Goal: Task Accomplishment & Management: Use online tool/utility

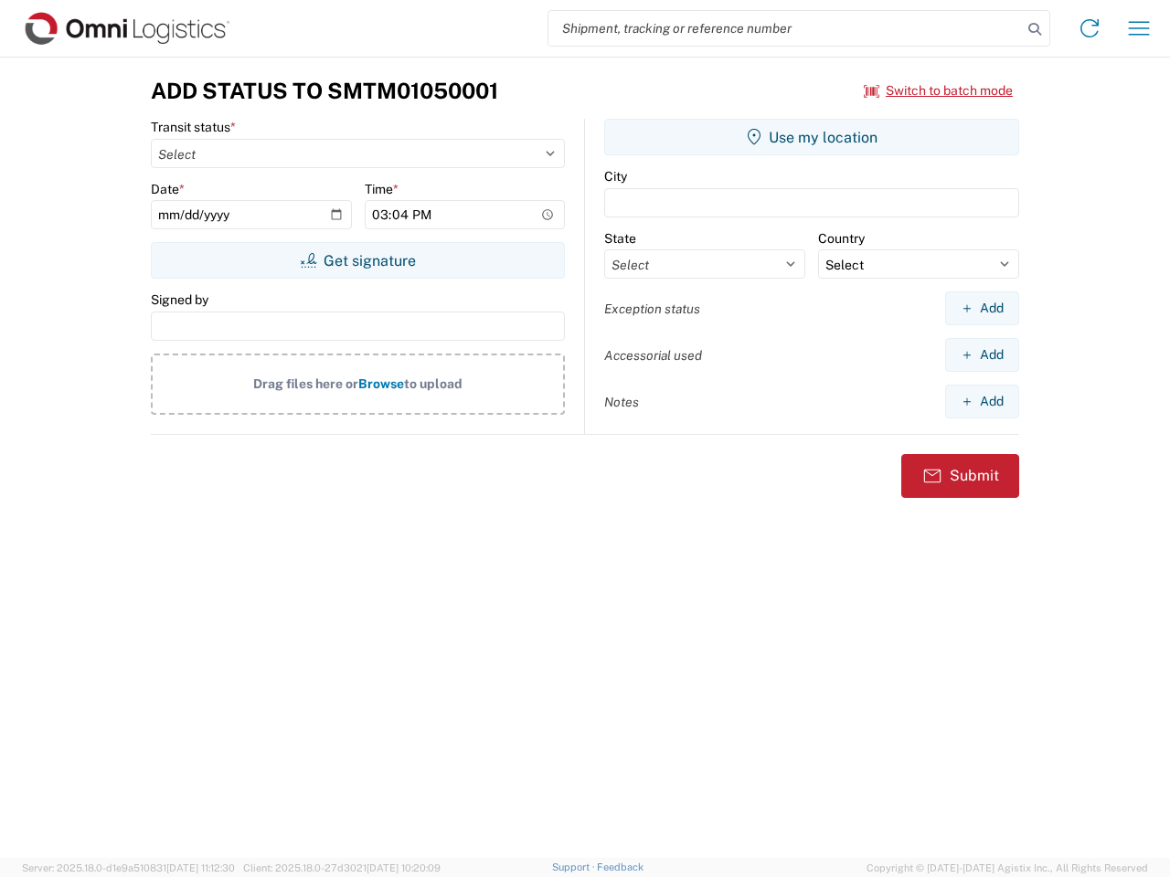
click at [785, 28] on input "search" at bounding box center [784, 28] width 473 height 35
click at [1034, 29] on icon at bounding box center [1035, 29] width 26 height 26
click at [1089, 28] on icon at bounding box center [1088, 28] width 29 height 29
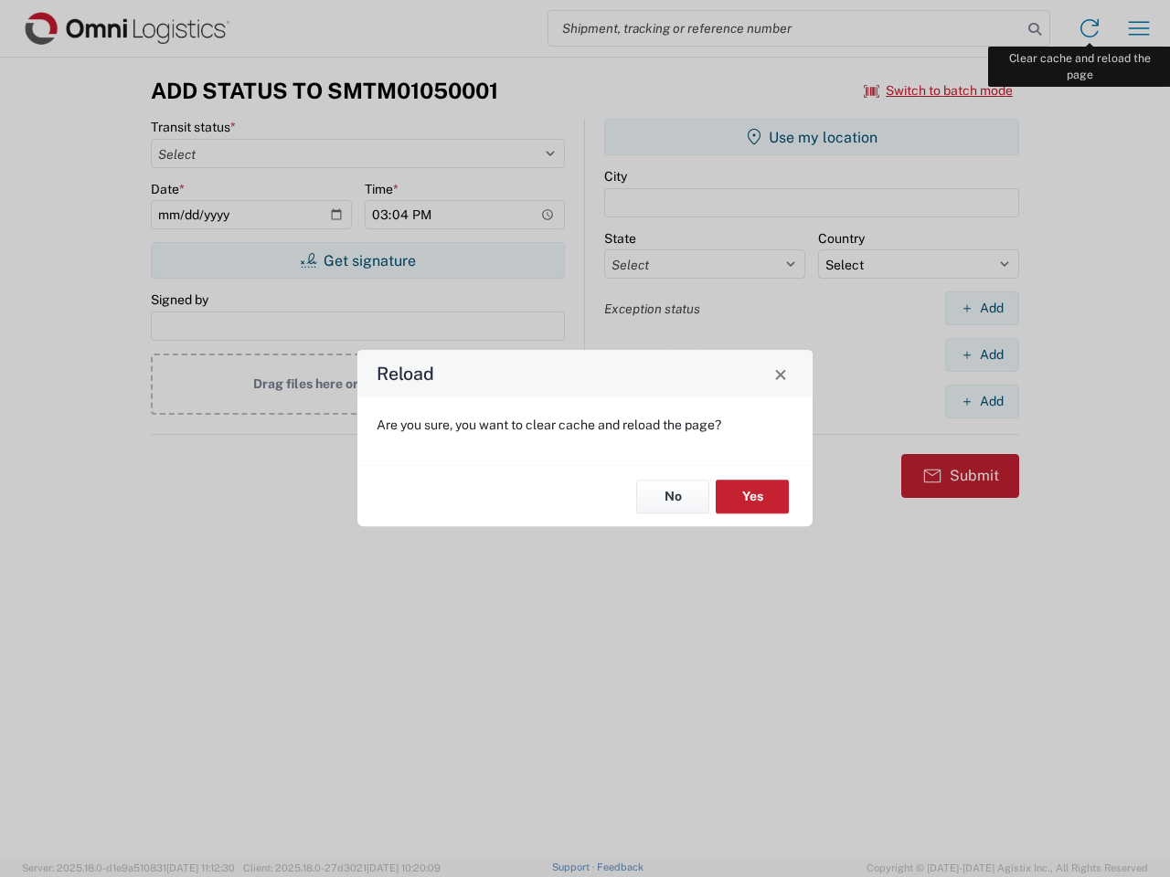
click at [1138, 28] on div "Reload Are you sure, you want to clear cache and reload the page? No Yes" at bounding box center [585, 438] width 1170 height 877
click at [938, 90] on div "Reload Are you sure, you want to clear cache and reload the page? No Yes" at bounding box center [585, 438] width 1170 height 877
click at [357, 260] on div "Reload Are you sure, you want to clear cache and reload the page? No Yes" at bounding box center [585, 438] width 1170 height 877
click at [811, 137] on div "Reload Are you sure, you want to clear cache and reload the page? No Yes" at bounding box center [585, 438] width 1170 height 877
click at [981, 308] on div "Reload Are you sure, you want to clear cache and reload the page? No Yes" at bounding box center [585, 438] width 1170 height 877
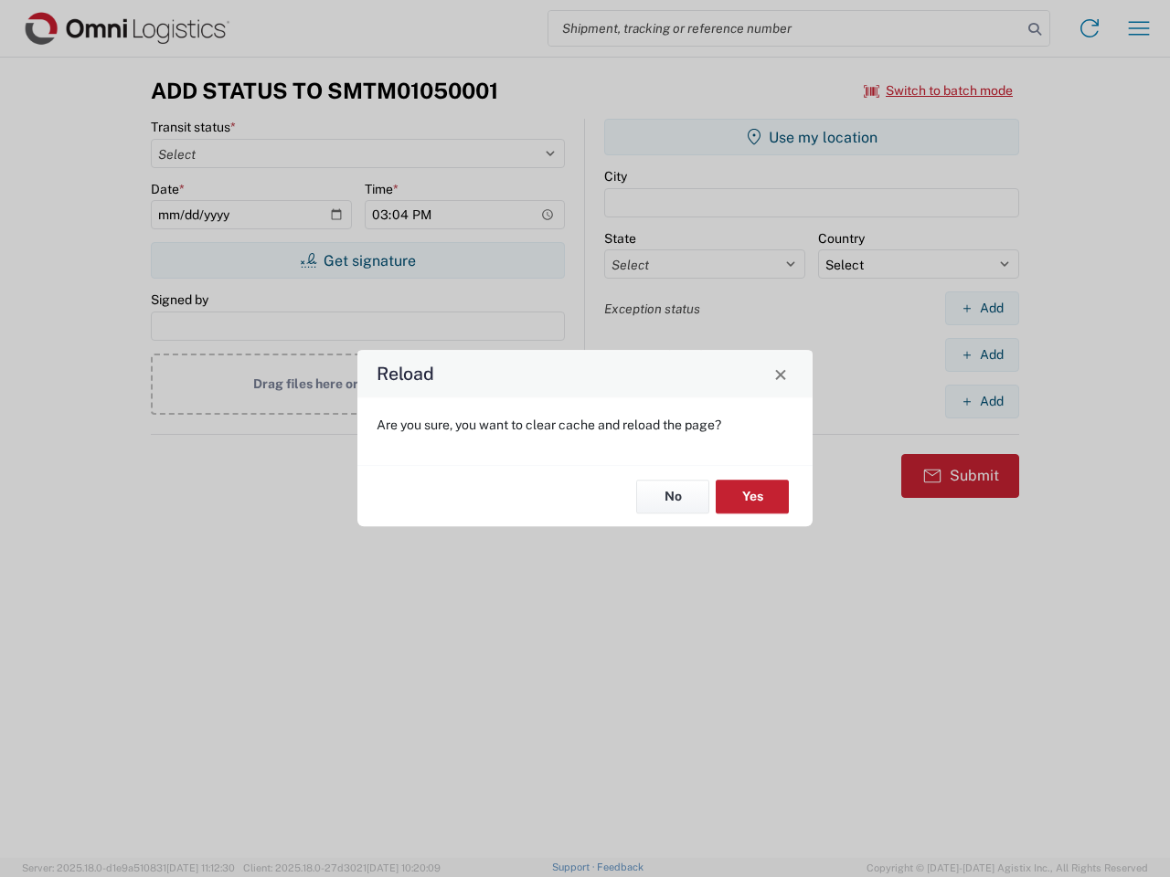
click at [981, 355] on div "Reload Are you sure, you want to clear cache and reload the page? No Yes" at bounding box center [585, 438] width 1170 height 877
click at [981, 401] on div "Reload Are you sure, you want to clear cache and reload the page? No Yes" at bounding box center [585, 438] width 1170 height 877
